Goal: Information Seeking & Learning: Learn about a topic

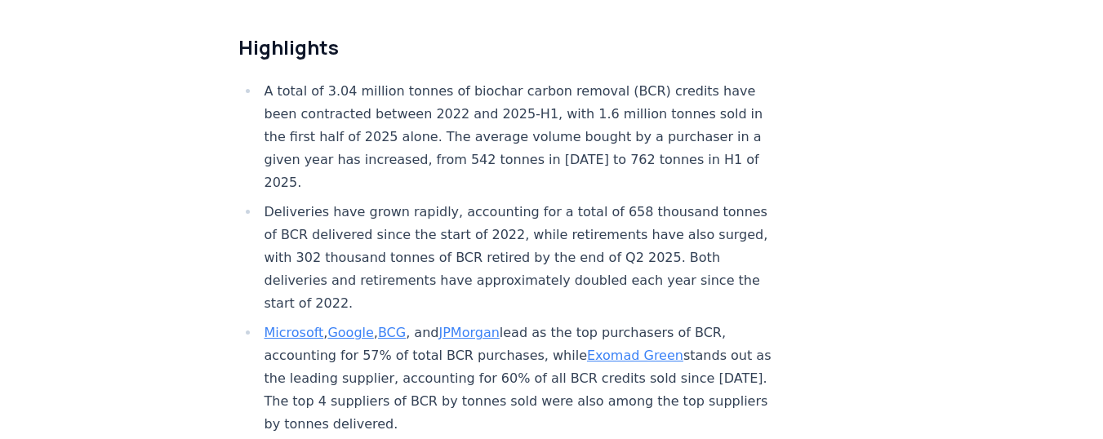
scroll to position [593, 0]
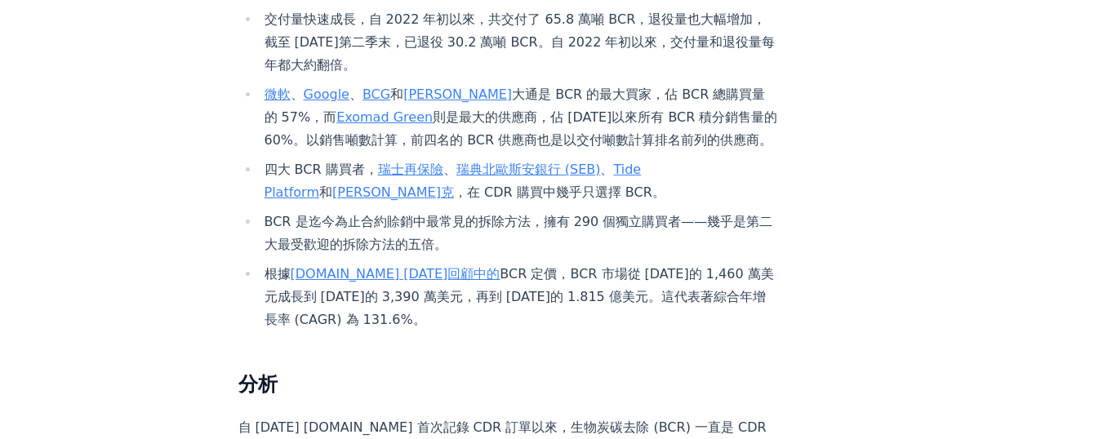
scroll to position [749, 0]
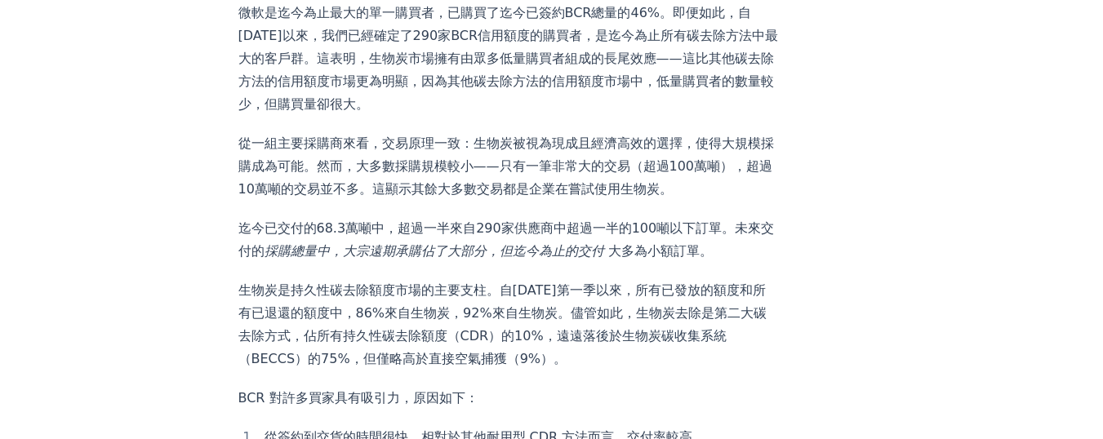
scroll to position [1670, 0]
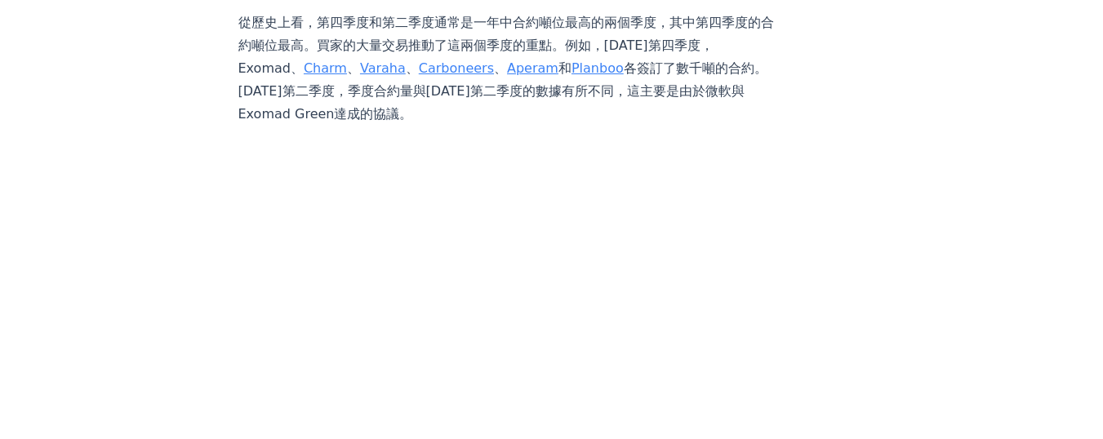
scroll to position [4124, 0]
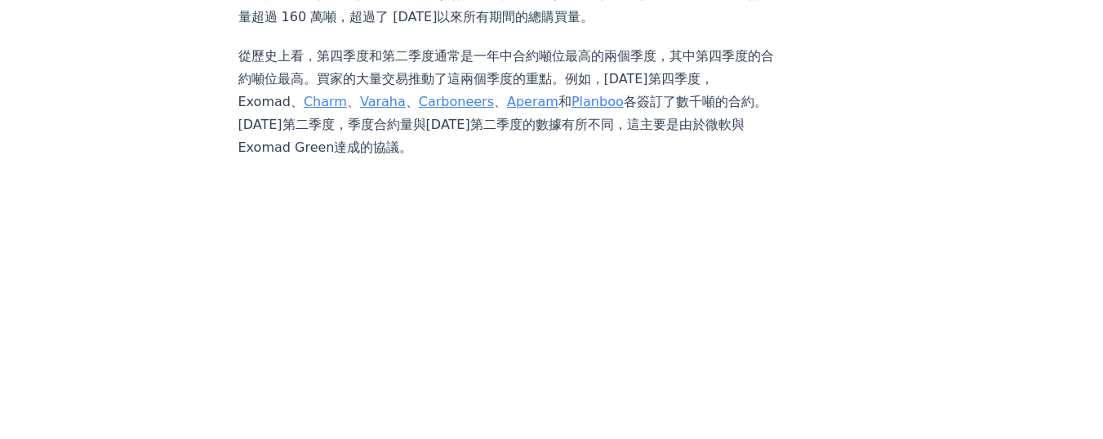
drag, startPoint x: 238, startPoint y: 94, endPoint x: 287, endPoint y: 98, distance: 50.0
click at [287, 98] on font "從歷史上看，第四季度和第二季度通常是一年中合約噸位最高的兩個季度，其中第四季度的合約噸位最高。買家的大量交易推動了這兩個季度的重點。例如，2024年第四季度，…" at bounding box center [506, 78] width 536 height 61
copy font "Exomad"
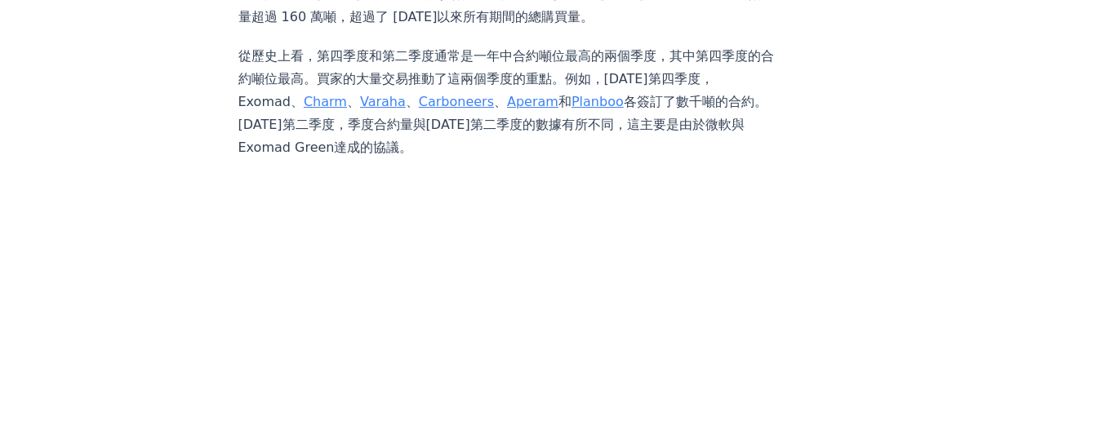
drag, startPoint x: 342, startPoint y: 96, endPoint x: 301, endPoint y: 95, distance: 40.8
click at [301, 95] on p "從歷史上看，第四季度和第二季度通常是一年中合約噸位最高的兩個季度，其中第四季度的合約噸位最高。買家的大量交易推動了這兩個季度的重點。例如，2024年第四季度，…" at bounding box center [508, 102] width 540 height 114
copy font "Charm"
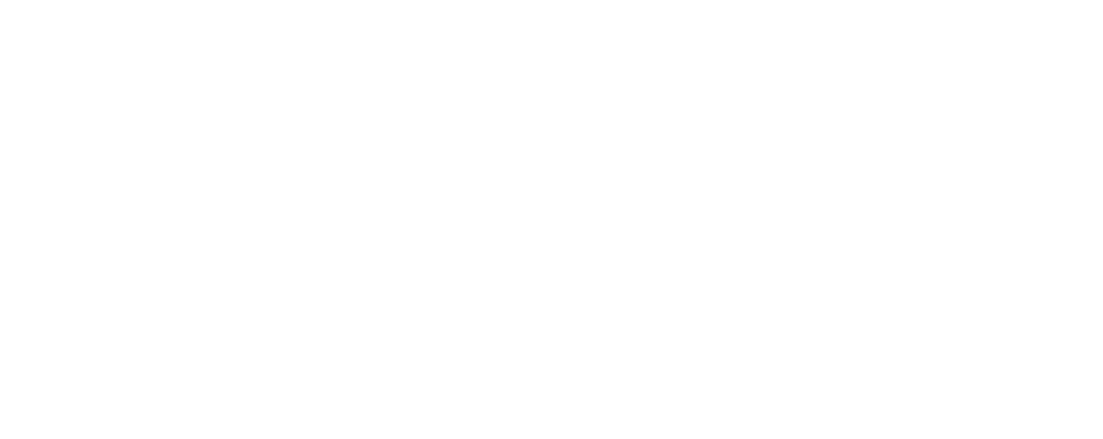
scroll to position [8840, 0]
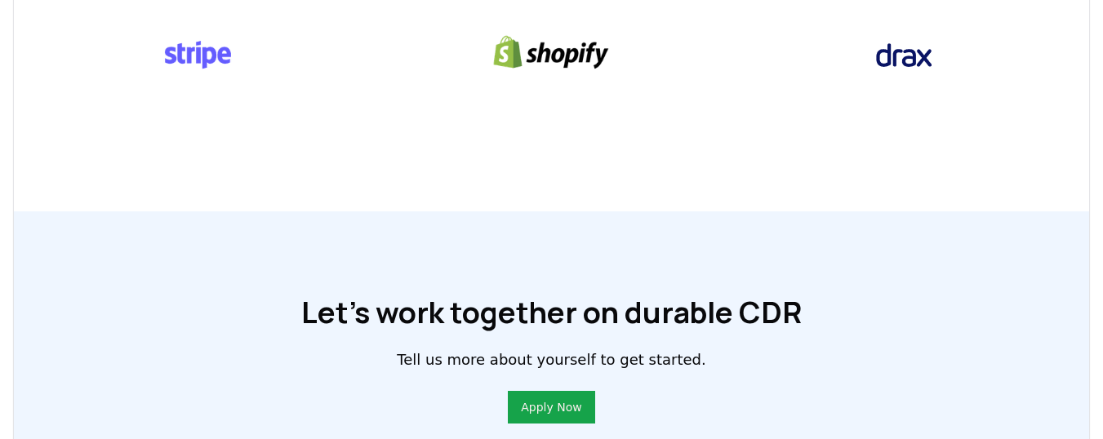
scroll to position [1172, 0]
